Goal: Information Seeking & Learning: Learn about a topic

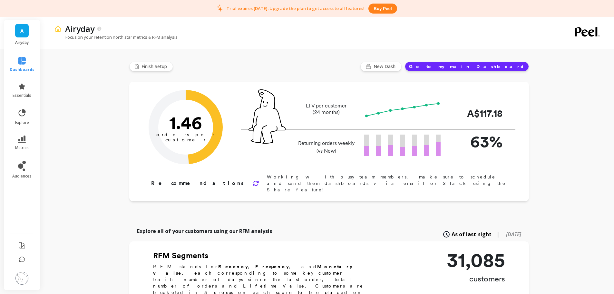
scroll to position [394, 0]
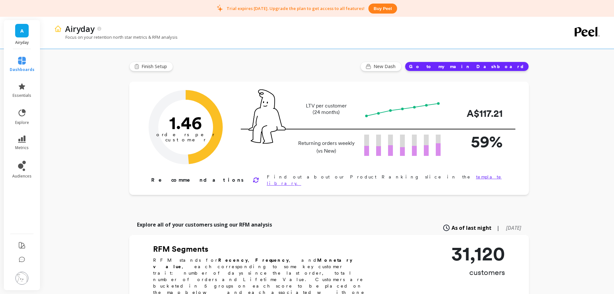
click at [22, 143] on link "metrics" at bounding box center [22, 142] width 25 height 15
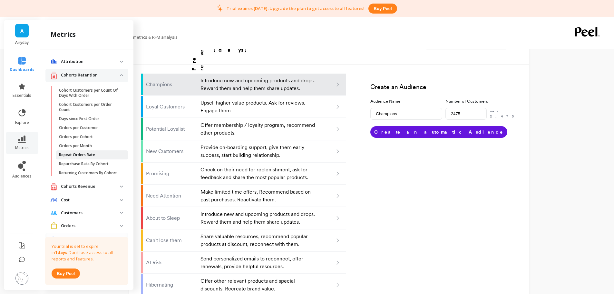
click at [74, 155] on p "Repeat Orders Rate" at bounding box center [77, 154] width 36 height 5
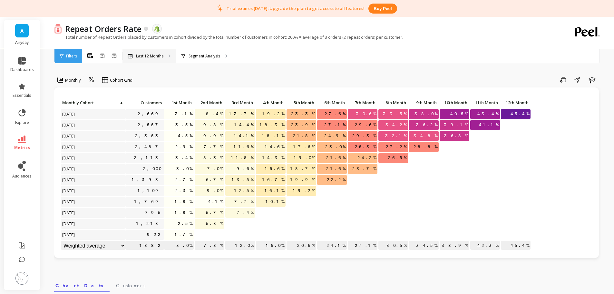
click at [154, 52] on div "Last 12 Months" at bounding box center [150, 56] width 54 height 14
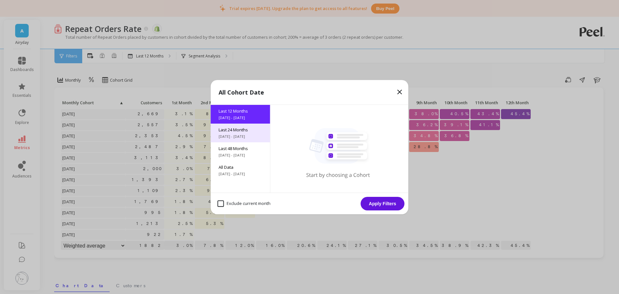
click at [240, 138] on span "[DATE] - [DATE]" at bounding box center [241, 136] width 44 height 5
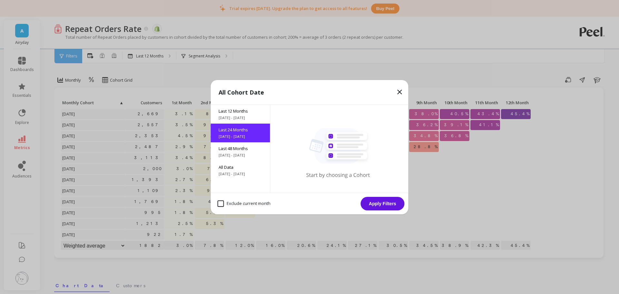
click at [386, 206] on button "Apply Filters" at bounding box center [383, 204] width 44 height 14
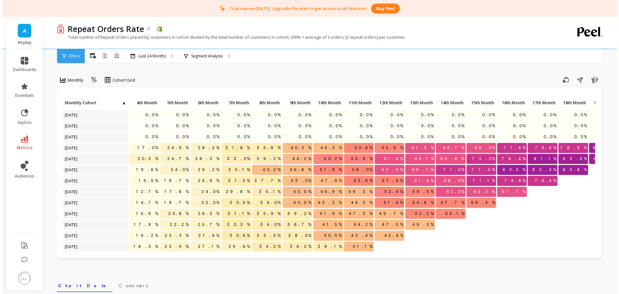
scroll to position [0, 129]
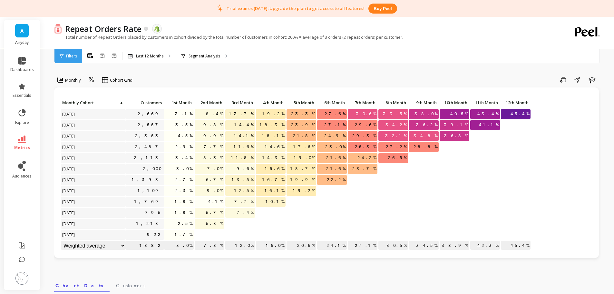
click at [22, 143] on link "metrics" at bounding box center [22, 142] width 24 height 15
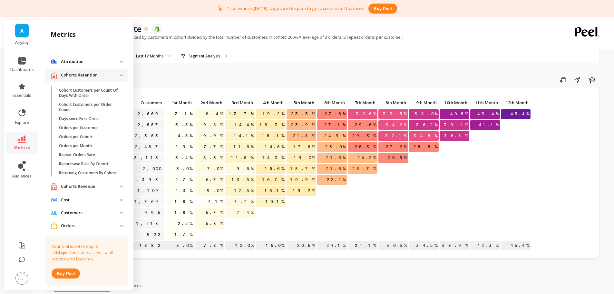
click at [80, 77] on p "Cohorts Retention" at bounding box center [90, 75] width 59 height 6
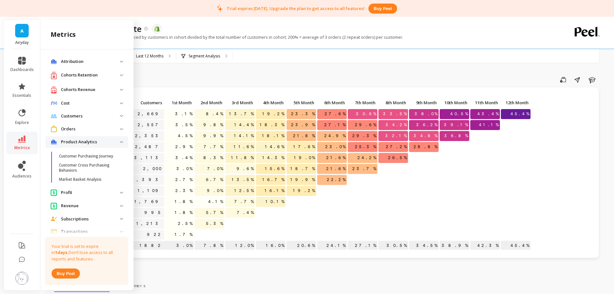
click at [82, 140] on p "Product Analytics" at bounding box center [90, 142] width 59 height 6
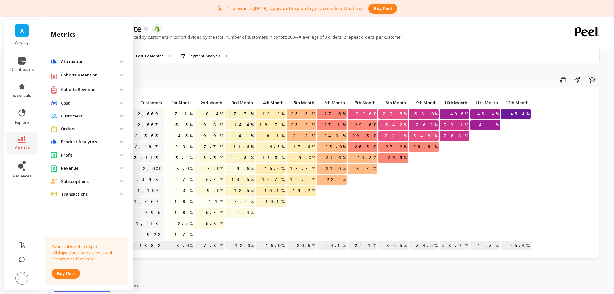
click at [70, 129] on p "Orders" at bounding box center [90, 129] width 59 height 6
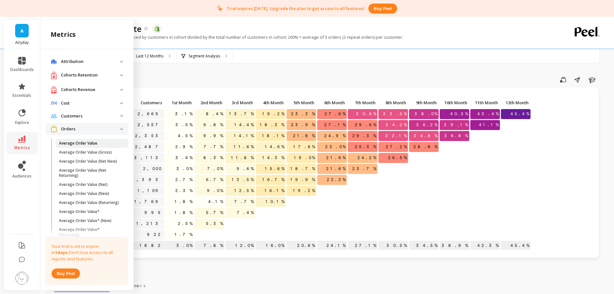
click at [74, 141] on p "Average Order Value" at bounding box center [78, 143] width 38 height 5
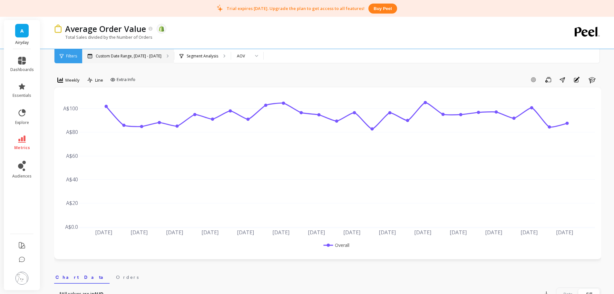
click at [146, 57] on p "Custom Date Range, [DATE] - [DATE]" at bounding box center [129, 56] width 66 height 5
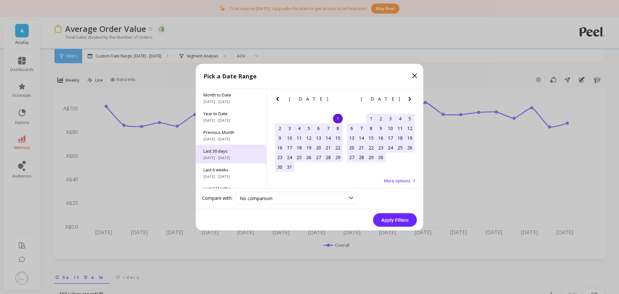
scroll to position [87, 0]
click at [222, 164] on span "[DATE] - [DATE]" at bounding box center [230, 163] width 55 height 5
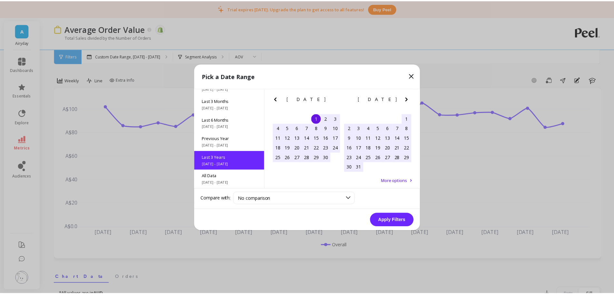
scroll to position [0, 0]
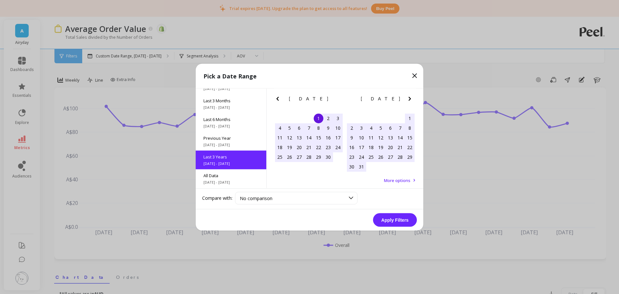
click at [406, 220] on button "Apply Filters" at bounding box center [395, 220] width 44 height 14
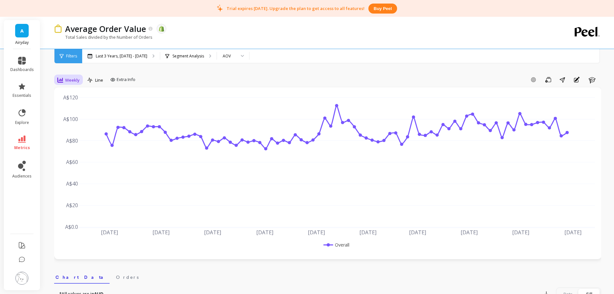
click at [61, 79] on icon at bounding box center [60, 79] width 6 height 5
click at [69, 132] on div "Monthly" at bounding box center [78, 131] width 37 height 6
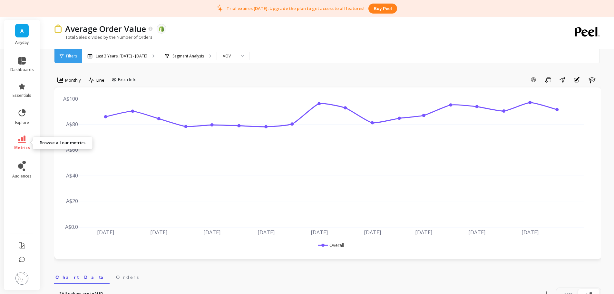
click at [19, 139] on icon at bounding box center [22, 138] width 8 height 7
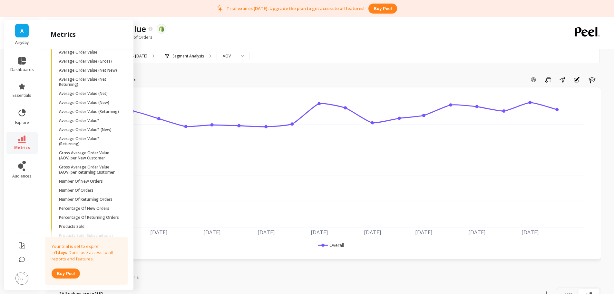
scroll to position [92, 0]
click at [80, 104] on p "Average Order Value (New)" at bounding box center [84, 101] width 50 height 5
